Goal: Communication & Community: Answer question/provide support

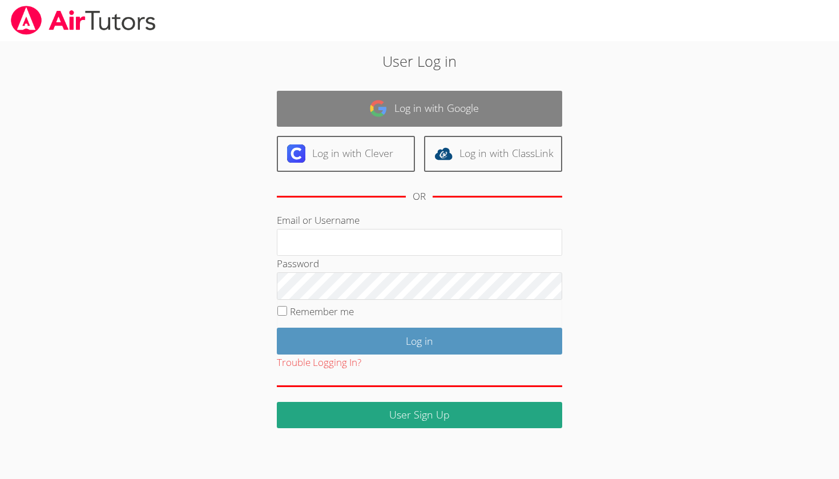
click at [354, 113] on link "Log in with Google" at bounding box center [419, 109] width 285 height 36
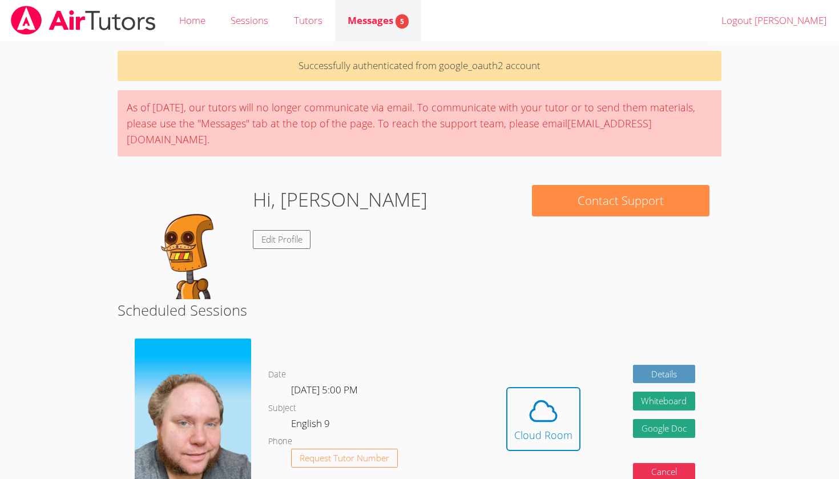
click at [373, 27] on div "Messages 5" at bounding box center [378, 21] width 61 height 17
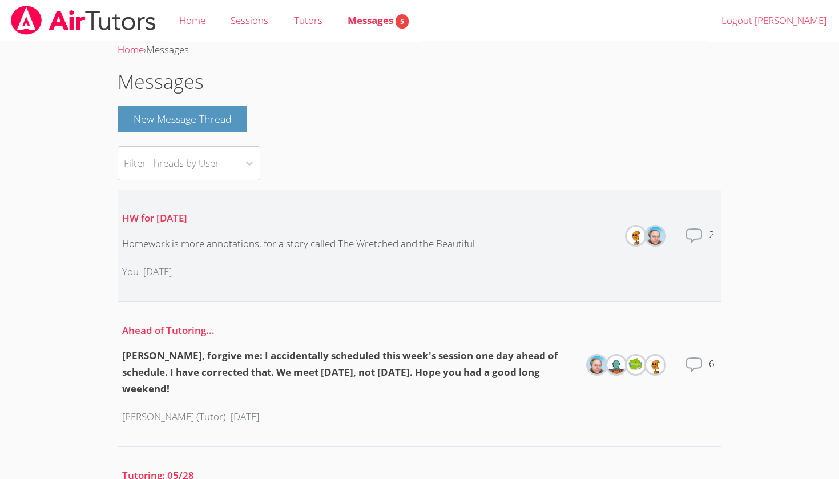
click at [296, 246] on div "Homework is more annotations, for a story called The Wretched and the Beautiful" at bounding box center [298, 244] width 353 height 17
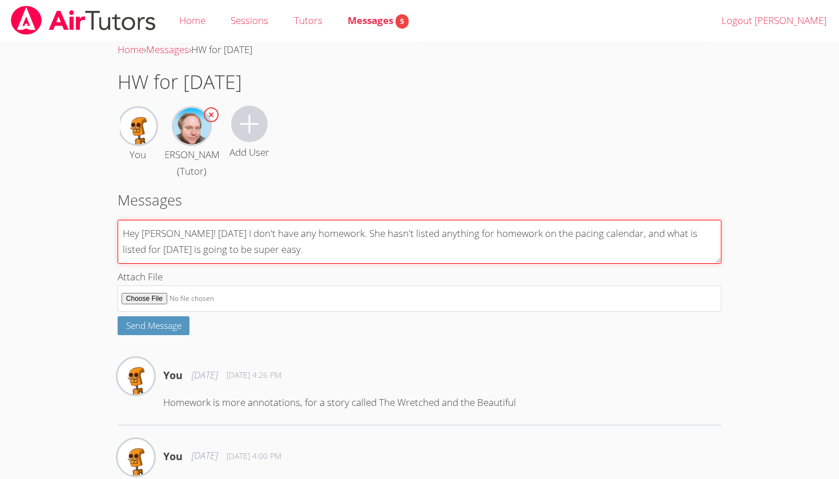
click at [343, 247] on textarea "Hey [PERSON_NAME]! [DATE] I don't have any homework. She hasn't listed anything…" at bounding box center [420, 242] width 604 height 44
type textarea "Hey Shawn! Today I don't have any homework. My teacher hasn't listed anything f…"
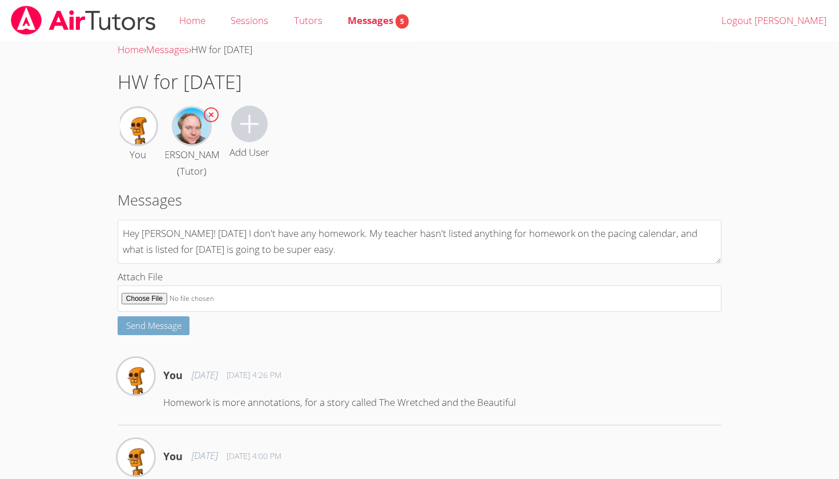
click at [185, 335] on button "Send Message" at bounding box center [154, 325] width 73 height 19
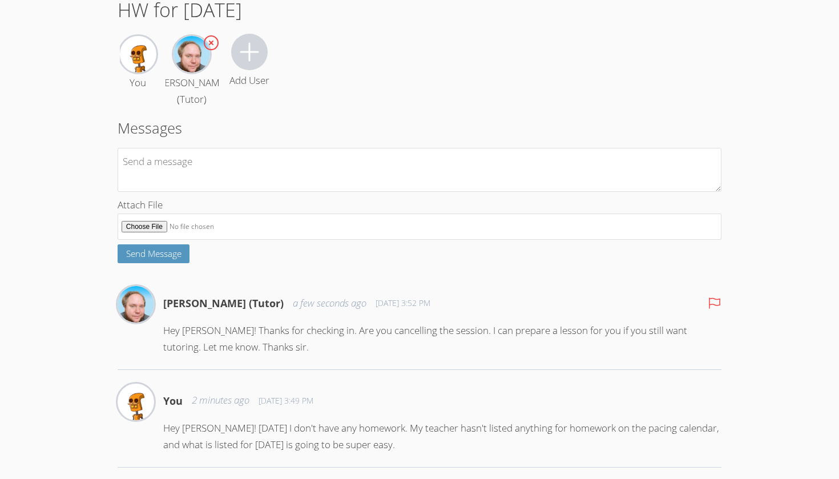
scroll to position [79, 0]
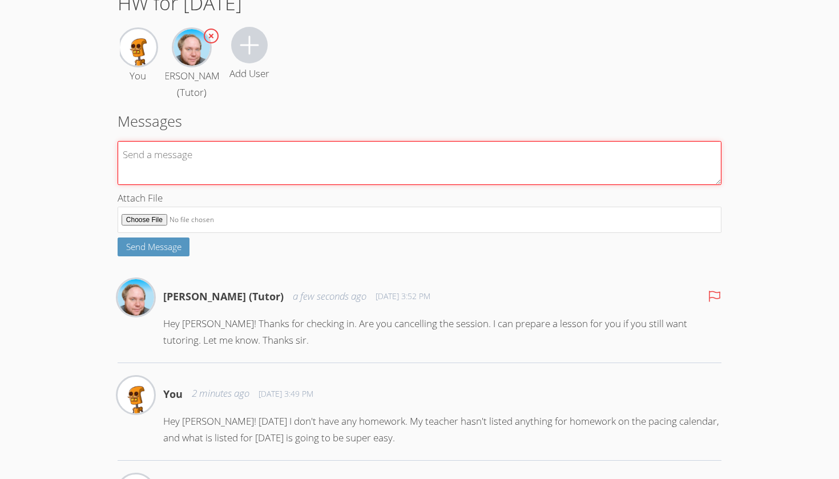
click at [456, 185] on textarea at bounding box center [420, 163] width 604 height 44
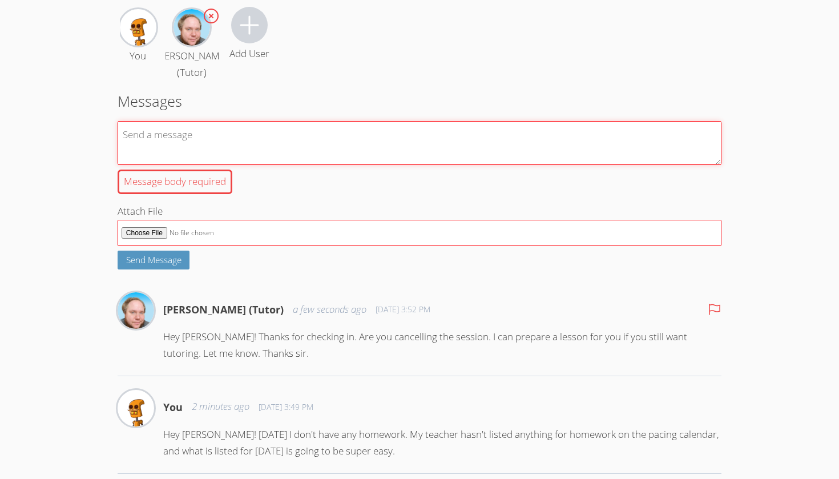
scroll to position [101, 0]
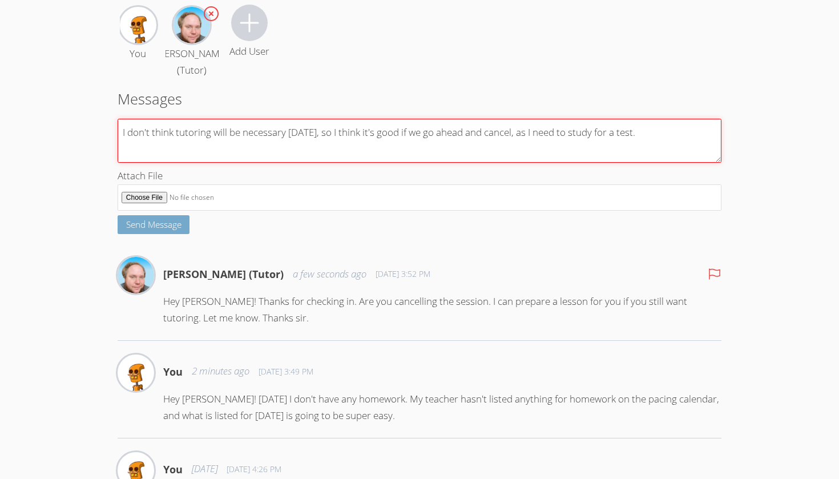
type textarea "I don't think tutoring will be necessary today, so I think it's good if we go a…"
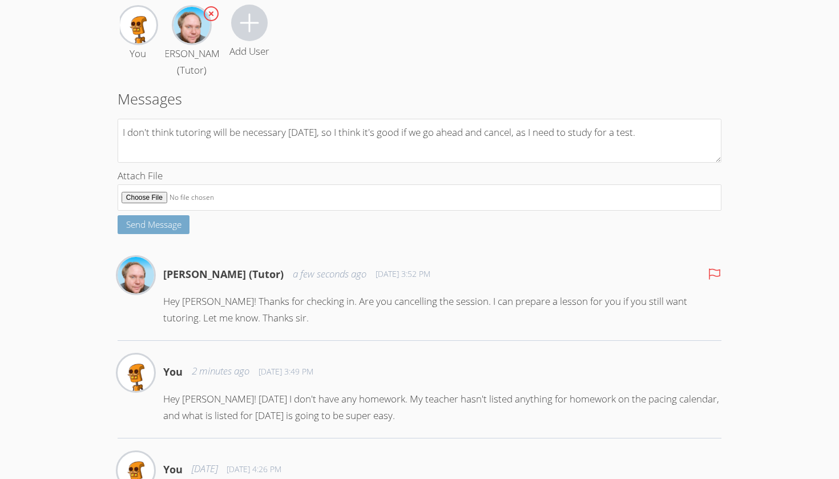
click at [167, 230] on span "Send Message" at bounding box center [153, 224] width 55 height 11
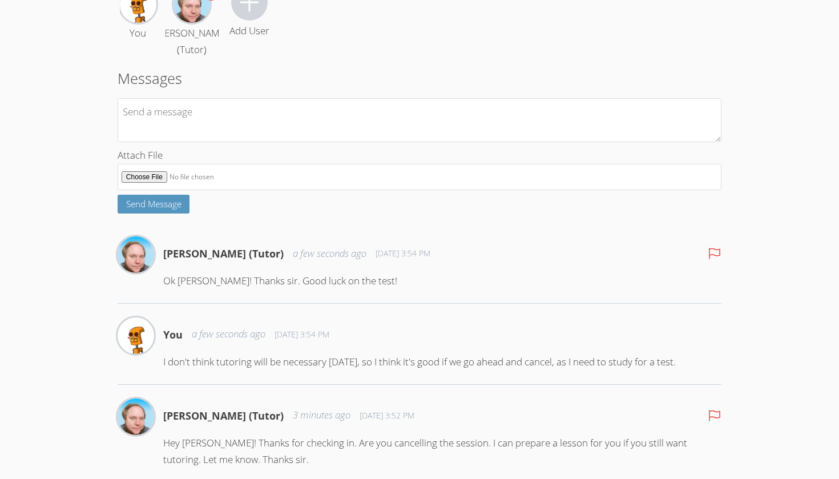
scroll to position [124, 0]
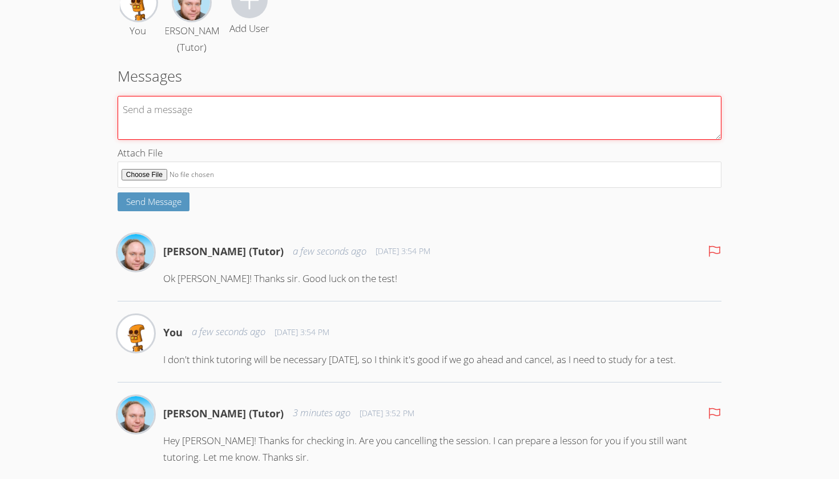
click at [341, 140] on textarea at bounding box center [420, 118] width 604 height 44
type textarea "Thank you!"
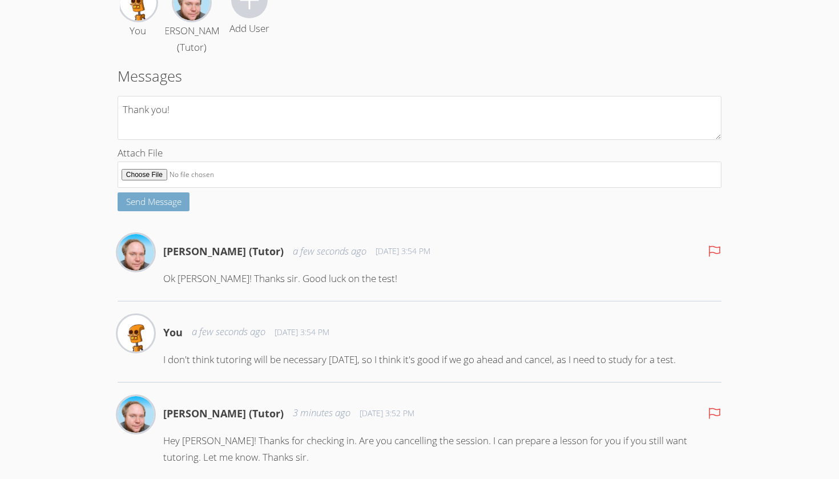
click at [168, 207] on span "Send Message" at bounding box center [153, 201] width 55 height 11
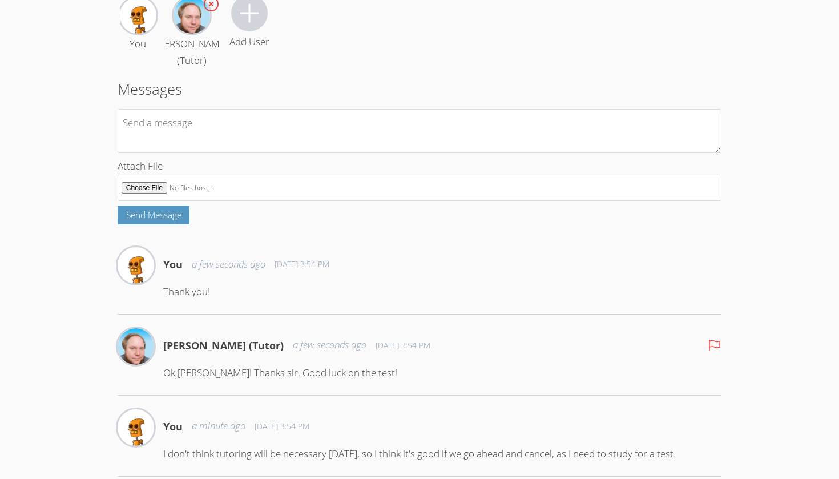
scroll to position [106, 0]
